Goal: Check status

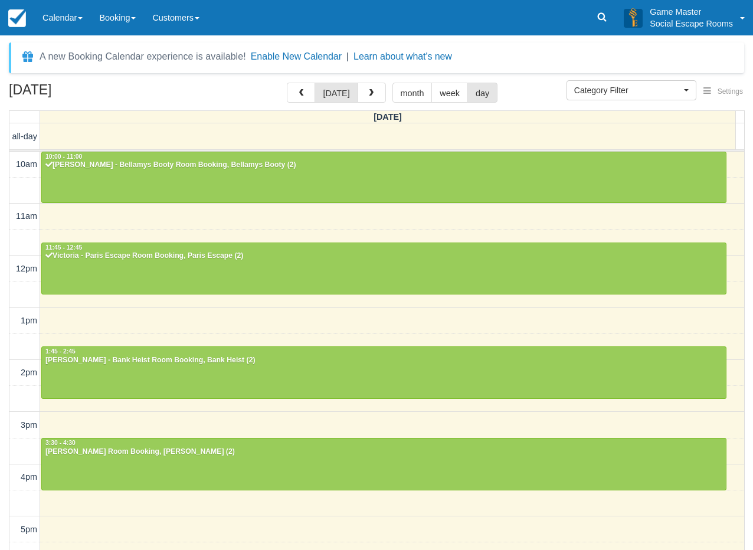
select select
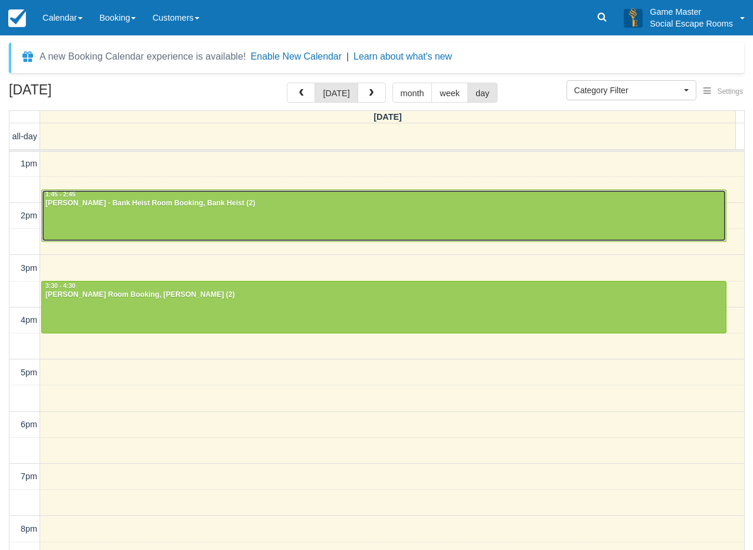
drag, startPoint x: 134, startPoint y: 211, endPoint x: 153, endPoint y: 176, distance: 39.6
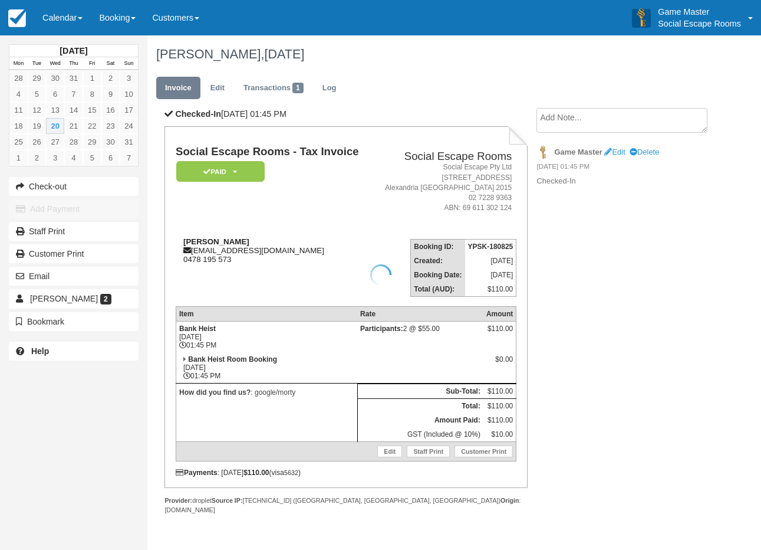
click at [193, 243] on div at bounding box center [380, 275] width 761 height 550
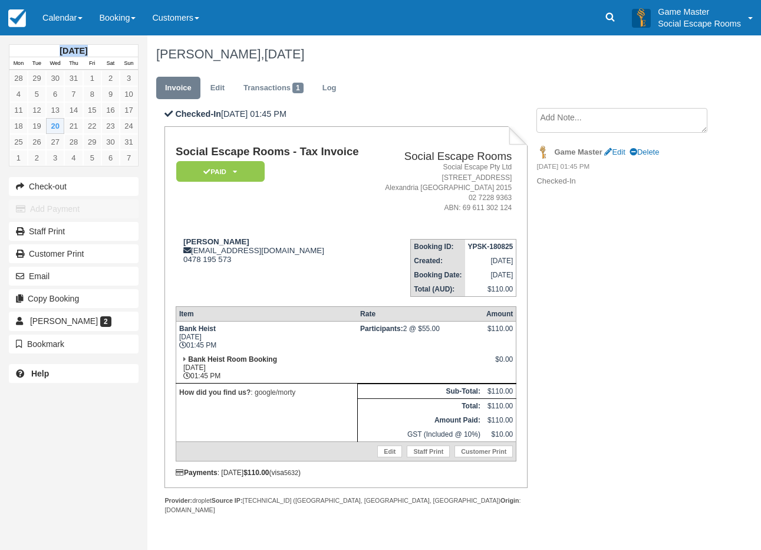
drag, startPoint x: 193, startPoint y: 242, endPoint x: 212, endPoint y: 244, distance: 18.3
click at [202, 243] on strong "Emily Bradley" at bounding box center [216, 241] width 66 height 9
click at [196, 242] on strong "Emily Bradley" at bounding box center [216, 241] width 66 height 9
drag, startPoint x: 196, startPoint y: 242, endPoint x: 221, endPoint y: 242, distance: 24.8
click at [221, 242] on strong "Emily Bradley" at bounding box center [216, 241] width 66 height 9
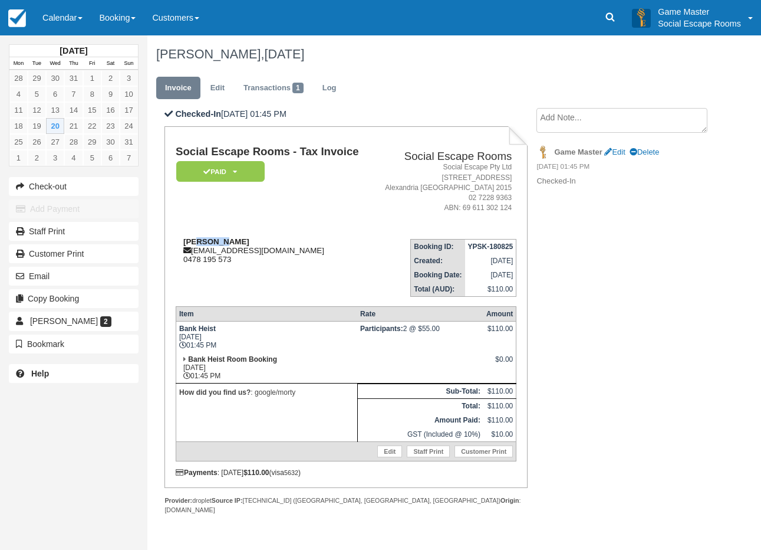
drag, startPoint x: 213, startPoint y: 242, endPoint x: 201, endPoint y: 242, distance: 12.4
click at [212, 242] on strong "Emily Bradley" at bounding box center [216, 241] width 66 height 9
click at [195, 242] on strong "Emily Bradley" at bounding box center [216, 241] width 66 height 9
drag, startPoint x: 195, startPoint y: 242, endPoint x: 214, endPoint y: 242, distance: 18.9
click at [214, 242] on strong "Emily Bradley" at bounding box center [216, 241] width 66 height 9
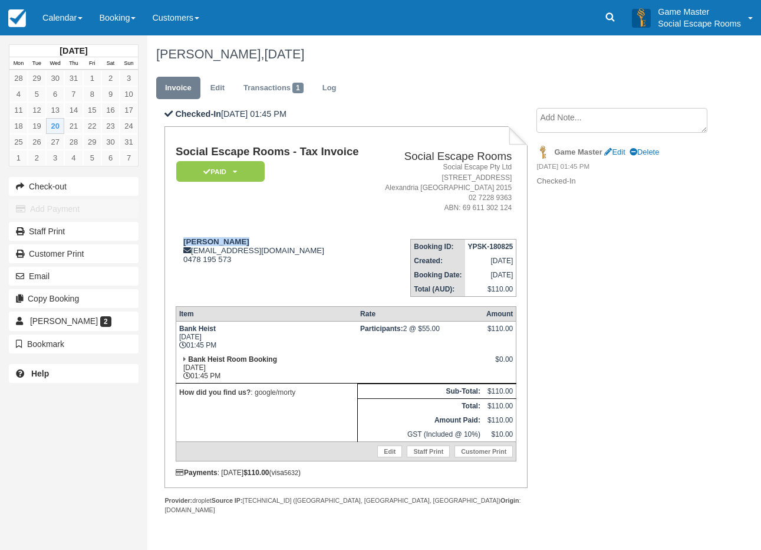
copy strong "Emily Bradley"
